Goal: Information Seeking & Learning: Learn about a topic

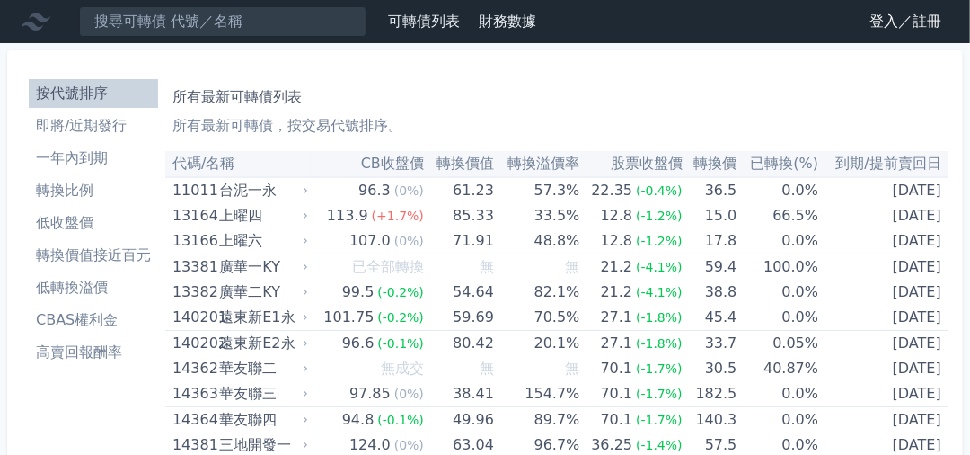
click at [869, 26] on link "登入／註冊" at bounding box center [905, 21] width 101 height 29
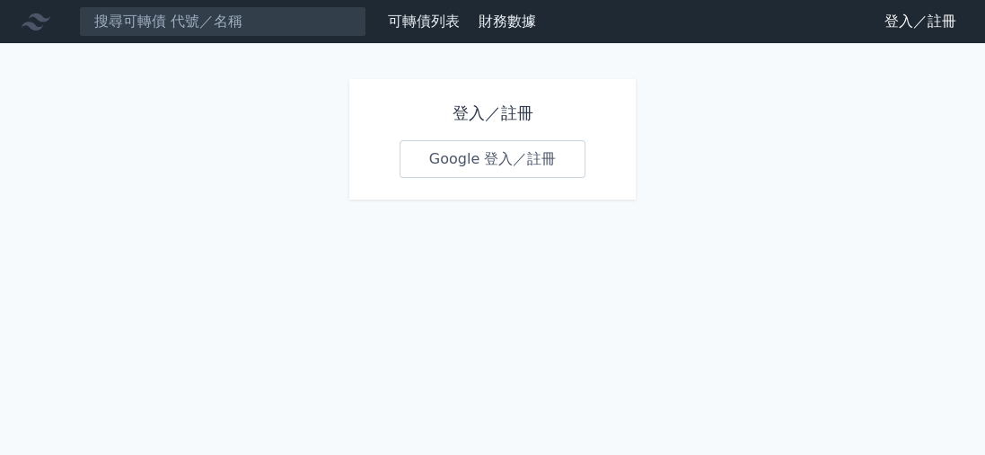
click at [464, 168] on link "Google 登入／註冊" at bounding box center [493, 159] width 187 height 38
click at [450, 161] on link "Google 登入／註冊" at bounding box center [493, 159] width 187 height 38
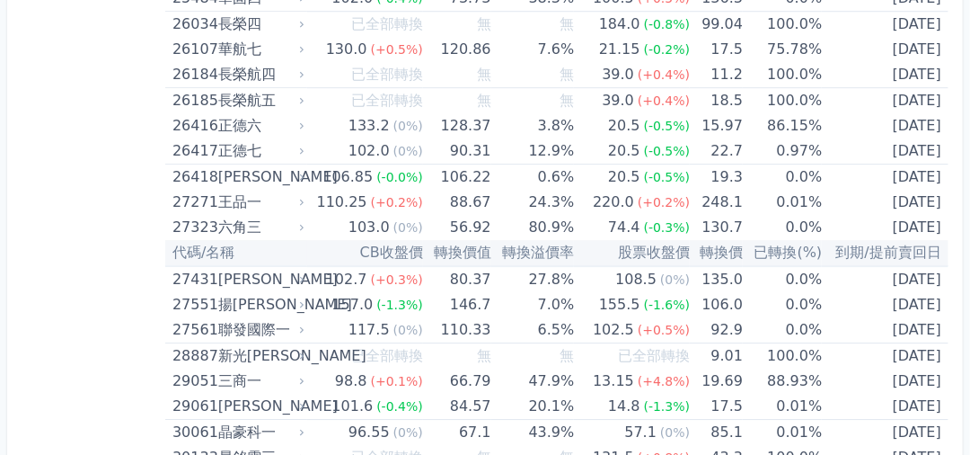
scroll to position [2235, 0]
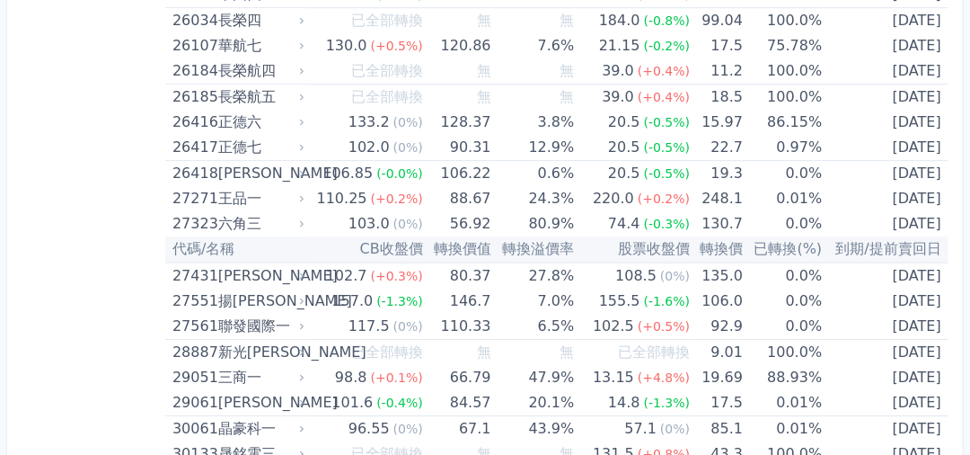
click at [649, 294] on span "(-1.6%)" at bounding box center [667, 301] width 47 height 14
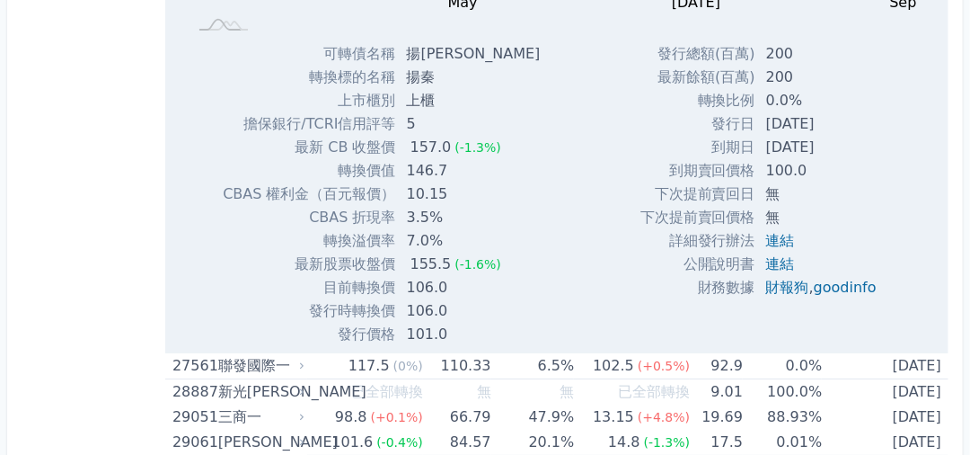
scroll to position [2809, 0]
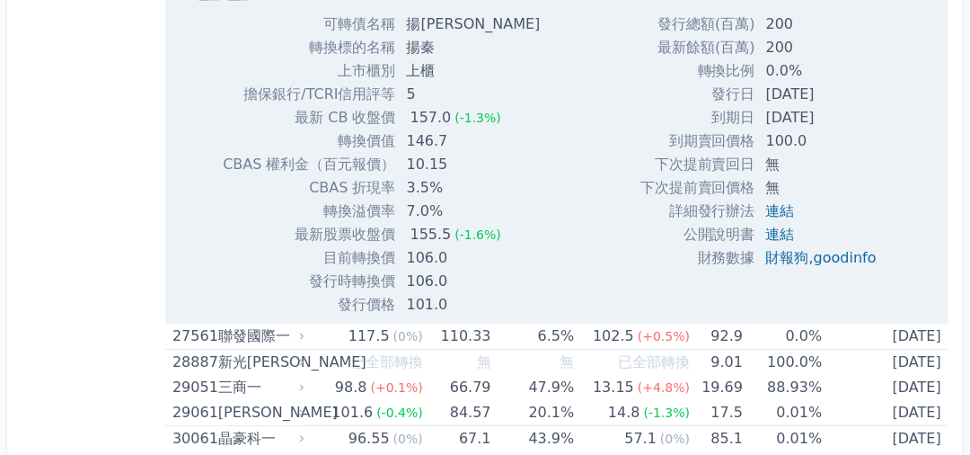
click at [572, 146] on div "Zoom Out 130.0 80 90 138 133 200 180 160 140 120 100 60 L Mar [DATE] Aug [DATE]…" at bounding box center [556, 27] width 783 height 577
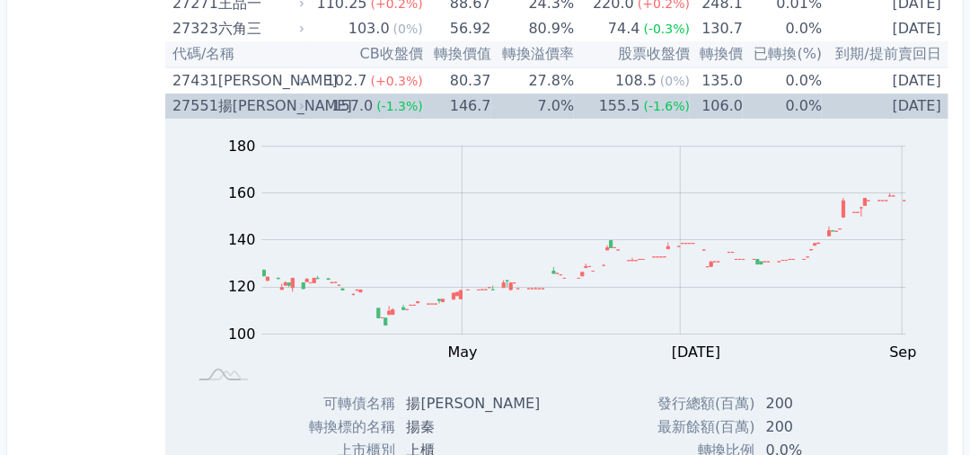
scroll to position [2311, 0]
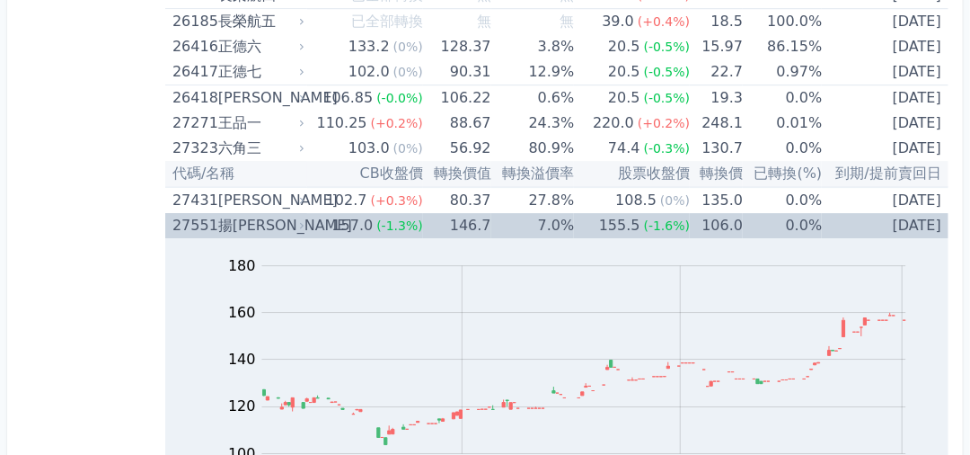
click at [199, 215] on div "27551" at bounding box center [192, 225] width 41 height 25
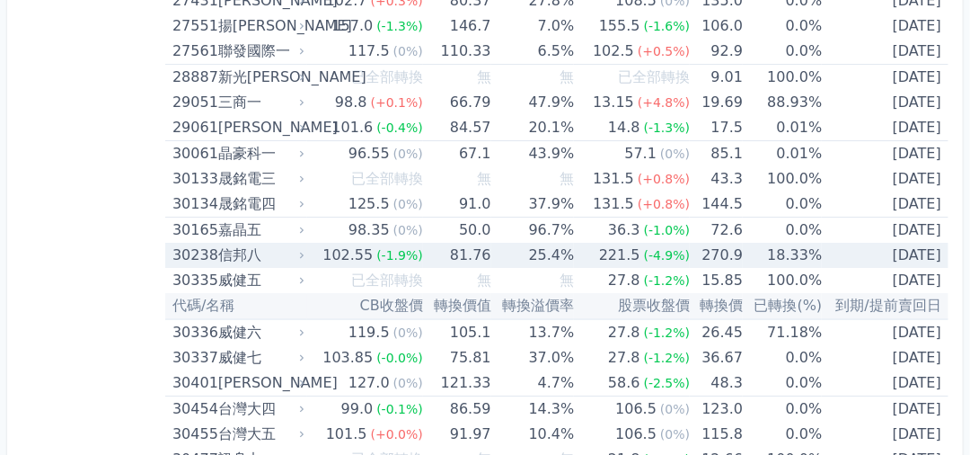
scroll to position [2709, 0]
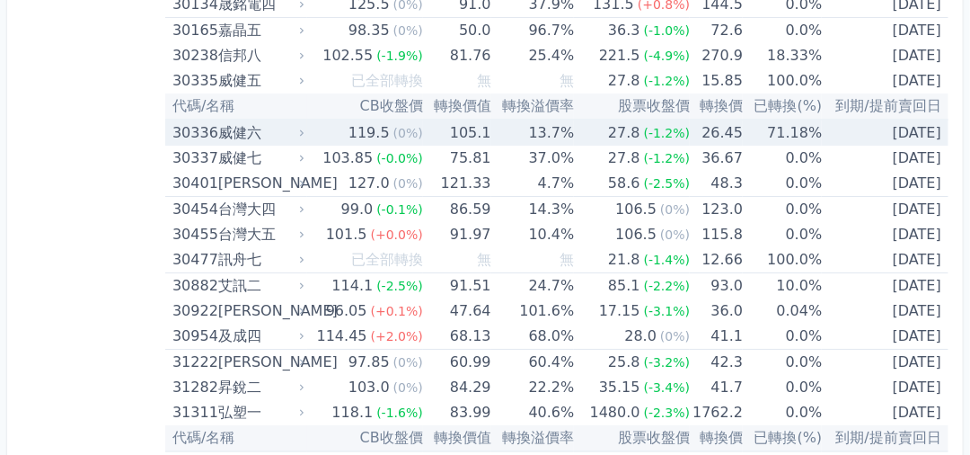
click at [705, 121] on td "26.45" at bounding box center [716, 132] width 53 height 26
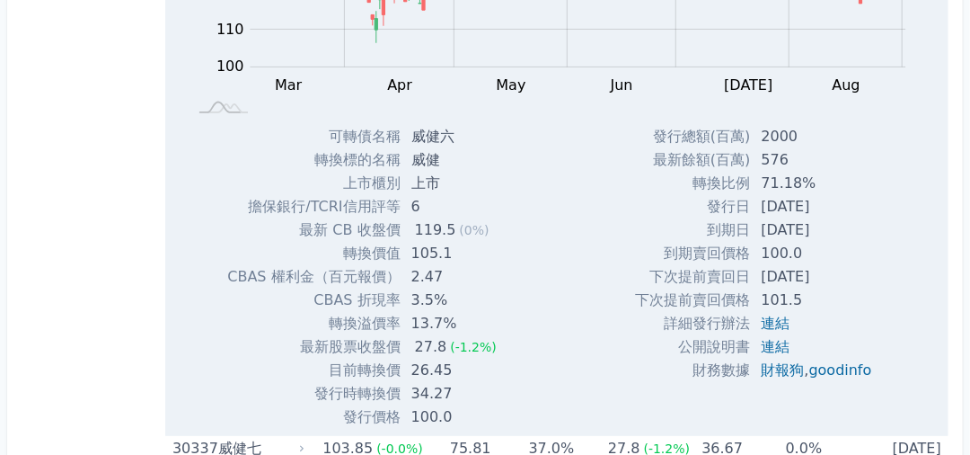
scroll to position [3037, 0]
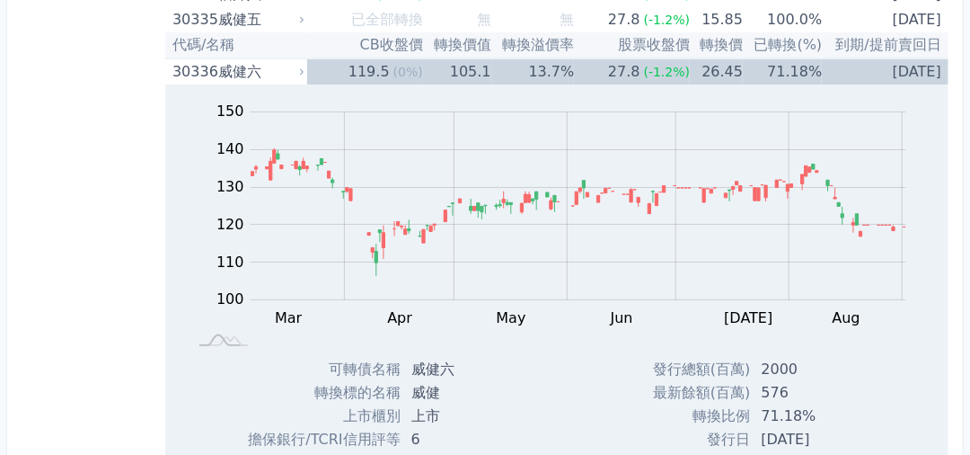
scroll to position [2726, 0]
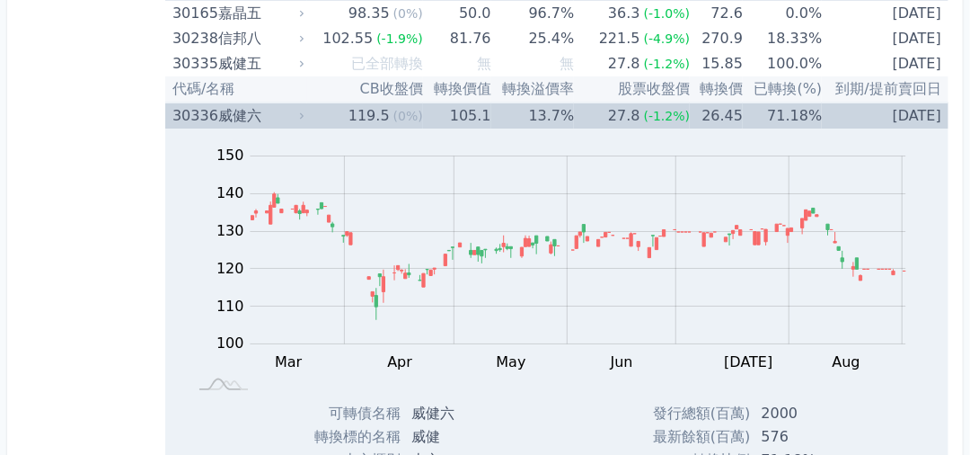
click at [228, 105] on div "威健六" at bounding box center [259, 115] width 83 height 25
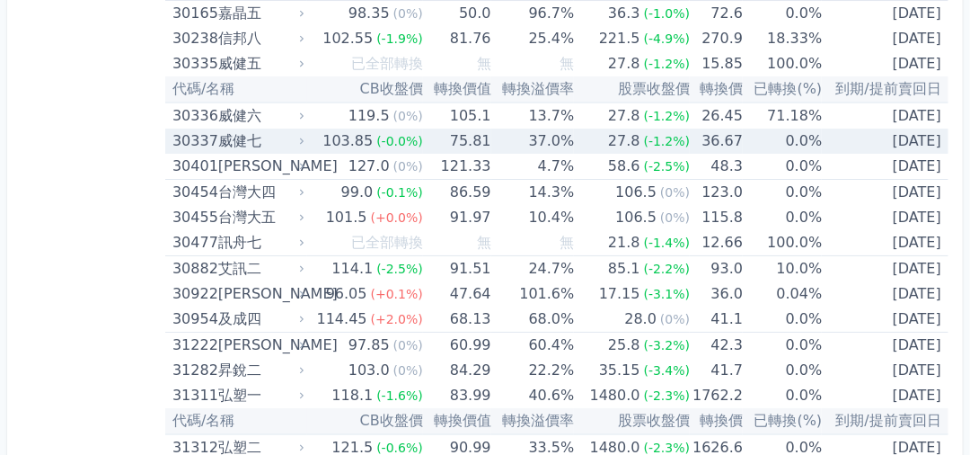
click at [235, 128] on div "威健七" at bounding box center [259, 140] width 83 height 25
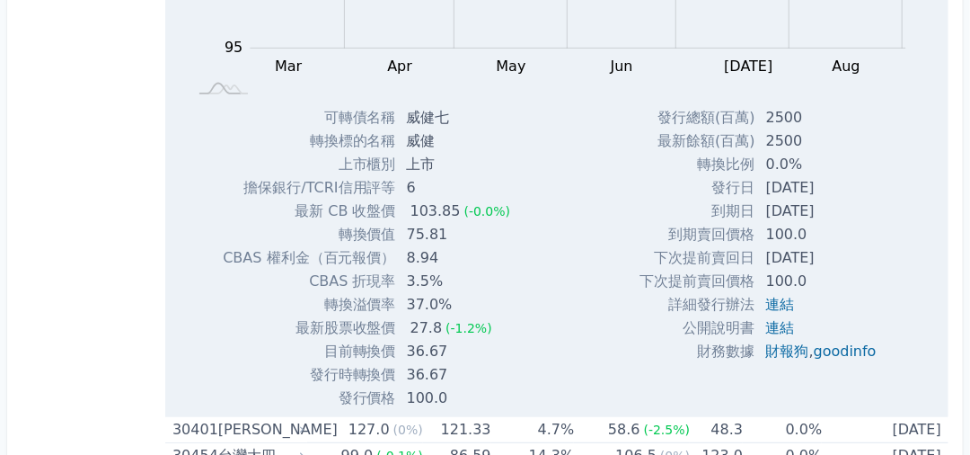
scroll to position [2771, 0]
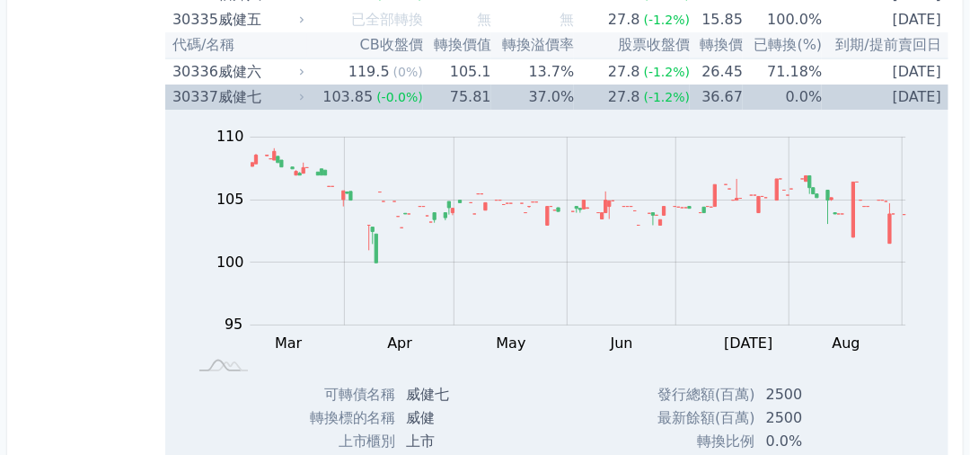
click at [182, 84] on div "30337" at bounding box center [192, 96] width 41 height 25
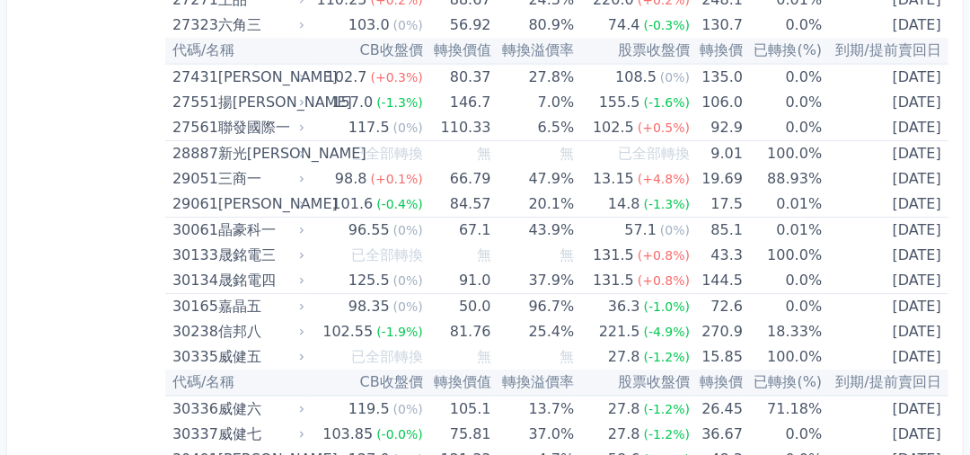
scroll to position [2130, 0]
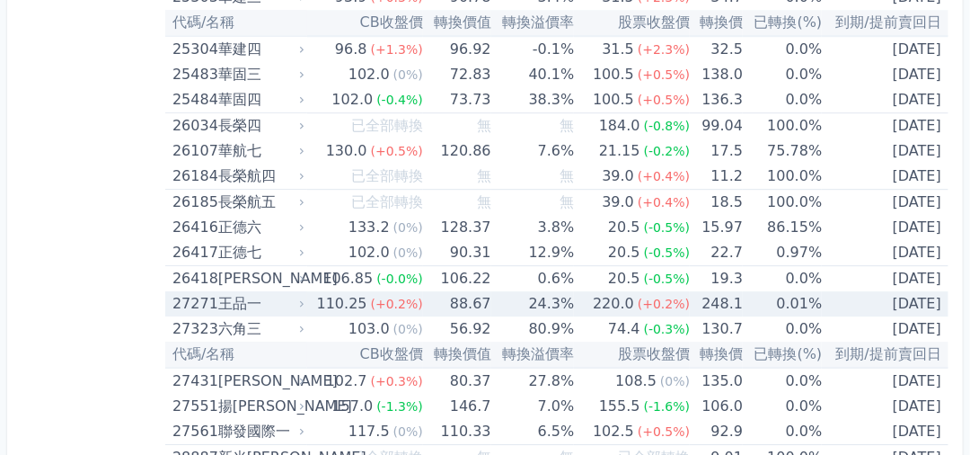
click at [181, 291] on div "27271" at bounding box center [192, 303] width 41 height 25
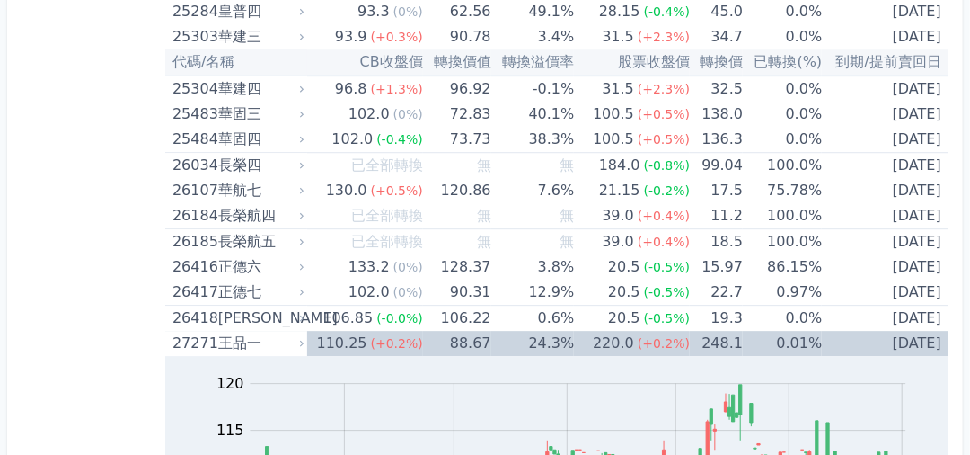
scroll to position [2033, 0]
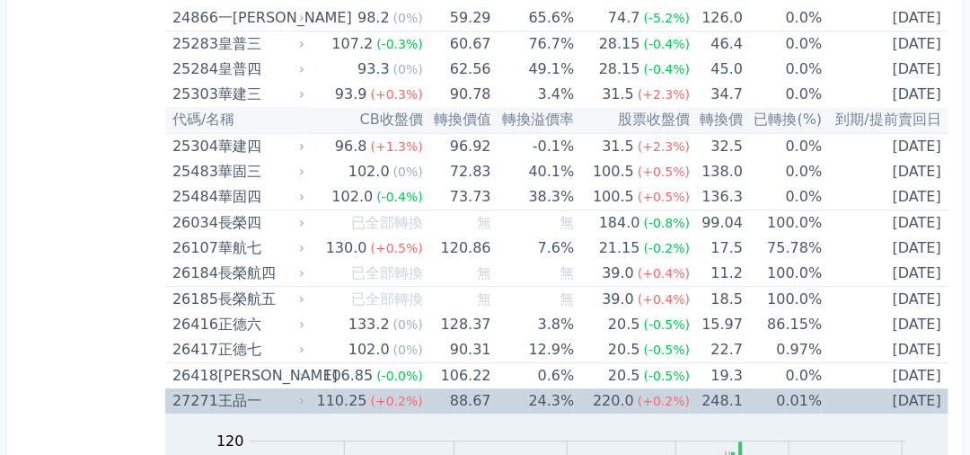
click at [218, 388] on div "王品一" at bounding box center [259, 400] width 83 height 25
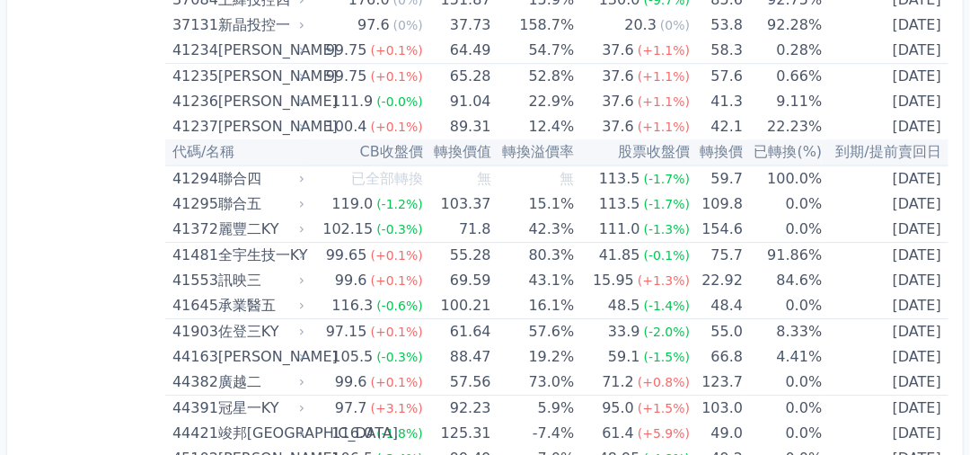
scroll to position [5413, 0]
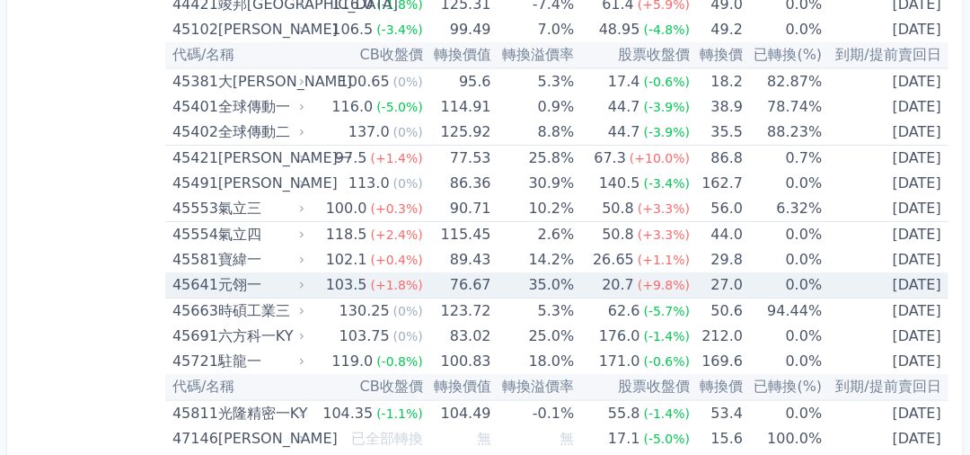
click at [552, 272] on td "35.0%" at bounding box center [533, 285] width 84 height 26
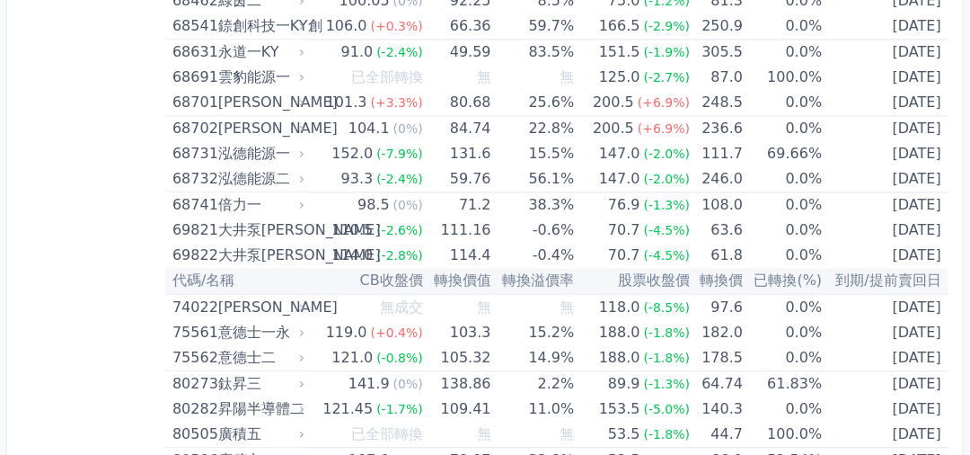
scroll to position [10095, 0]
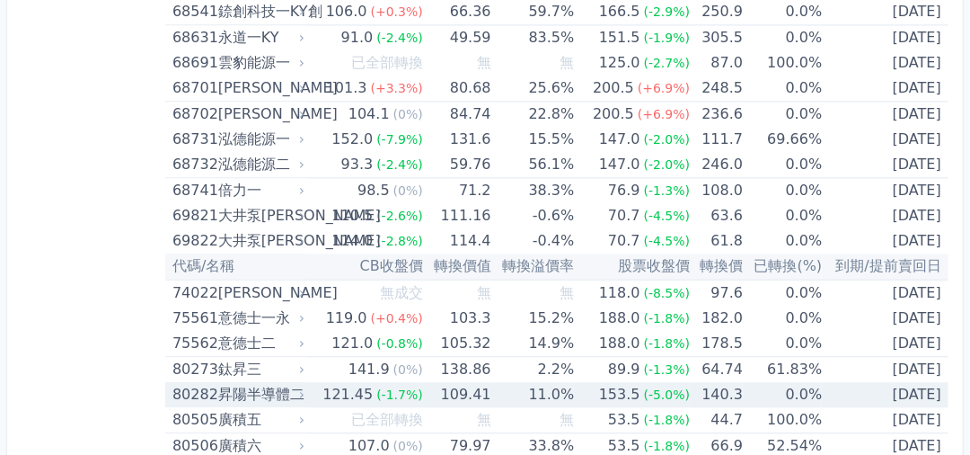
click at [376, 382] on div "121.45" at bounding box center [347, 394] width 57 height 25
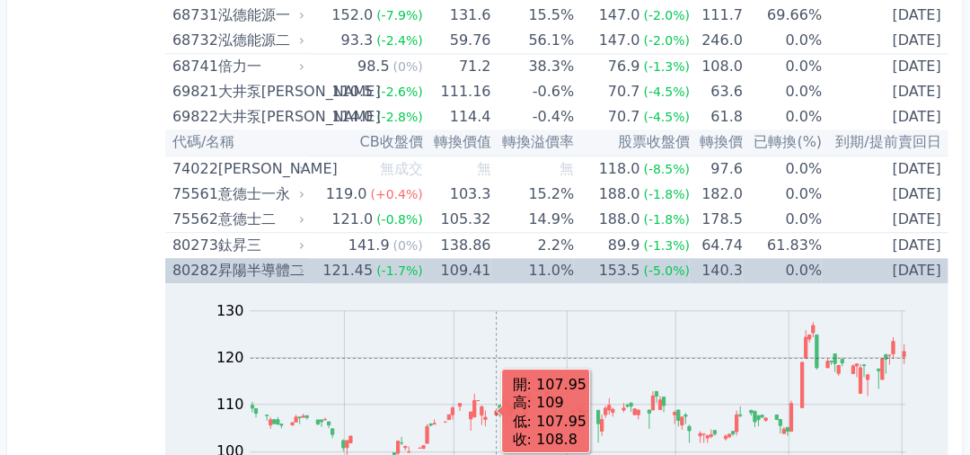
scroll to position [10177, 0]
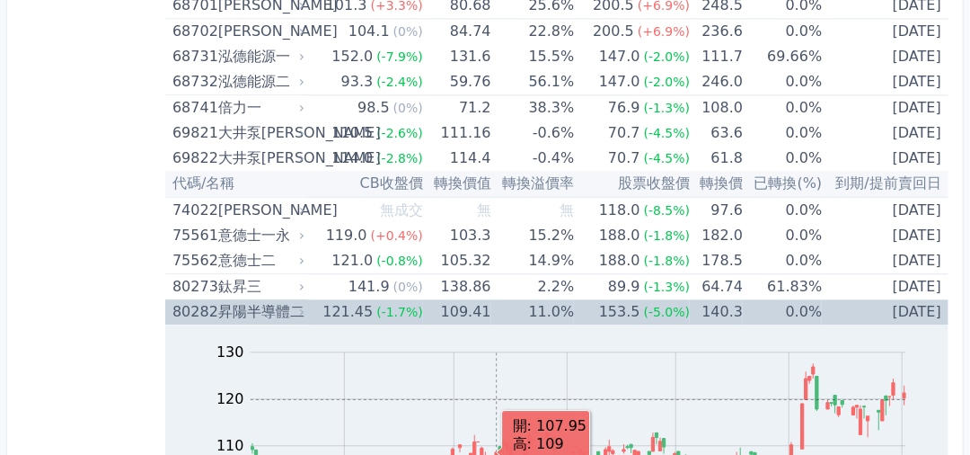
click at [270, 299] on div "昇陽半導體二" at bounding box center [259, 311] width 83 height 25
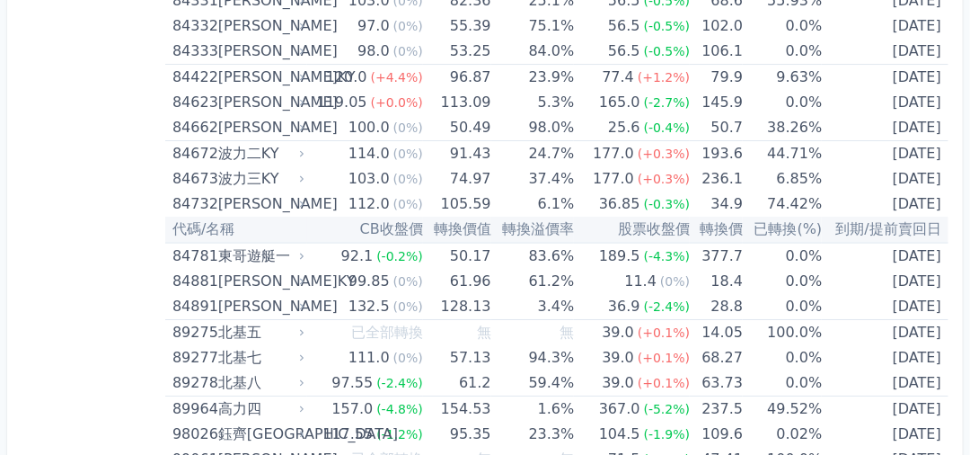
scroll to position [11126, 0]
click at [707, 166] on td "236.1" at bounding box center [716, 178] width 53 height 25
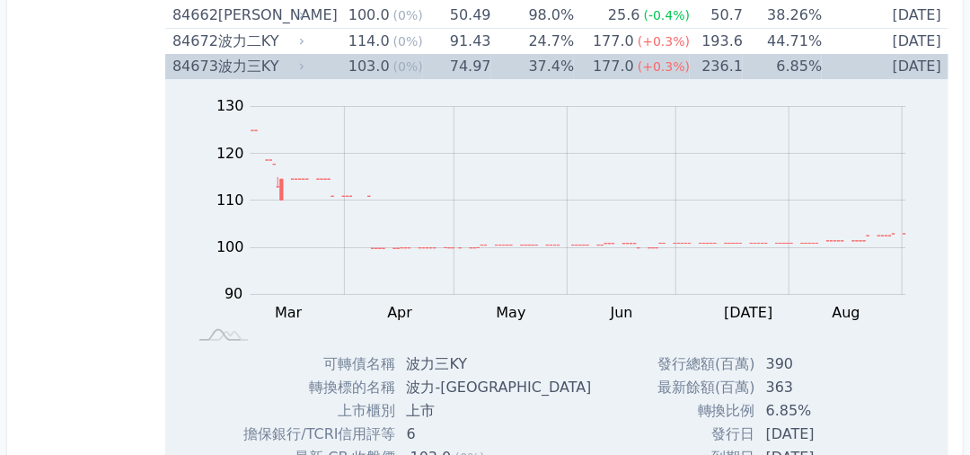
scroll to position [11218, 0]
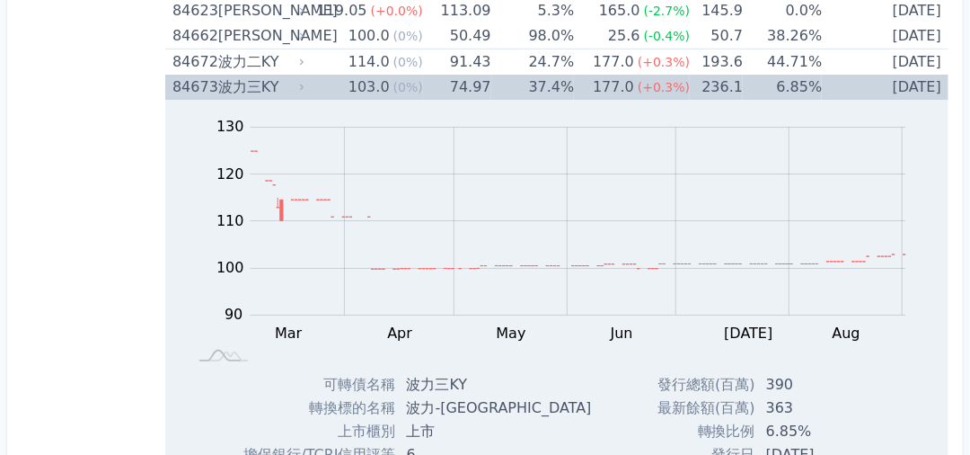
click at [258, 75] on div "波力三KY" at bounding box center [259, 87] width 83 height 25
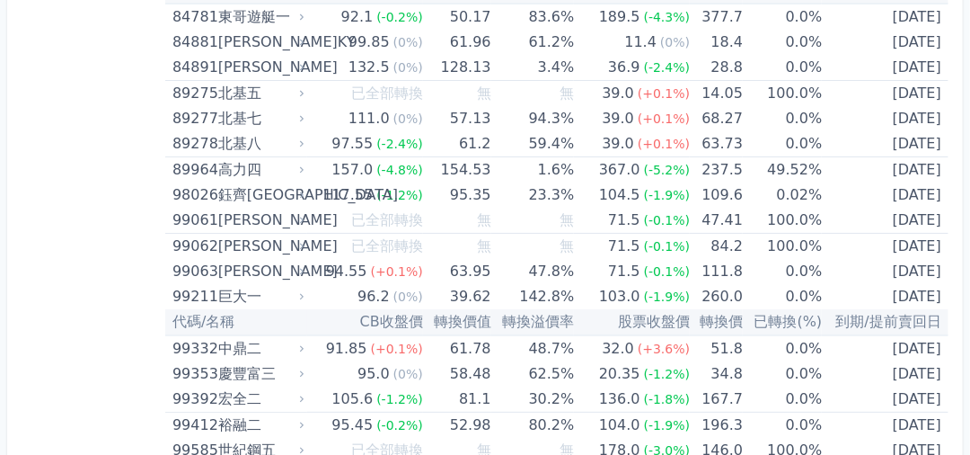
scroll to position [11326, 0]
